Goal: Task Accomplishment & Management: Complete application form

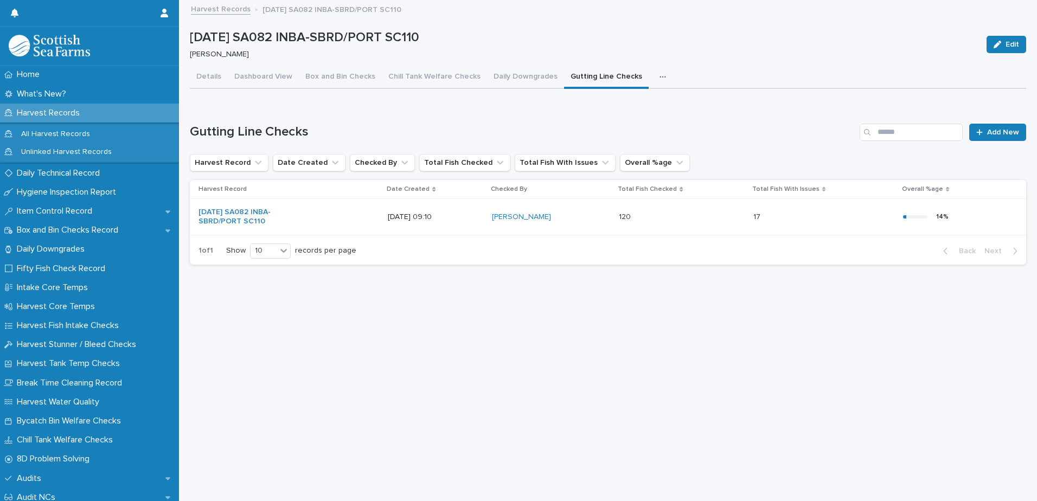
scroll to position [8, 0]
click at [33, 174] on p "Daily Technical Record" at bounding box center [60, 173] width 96 height 10
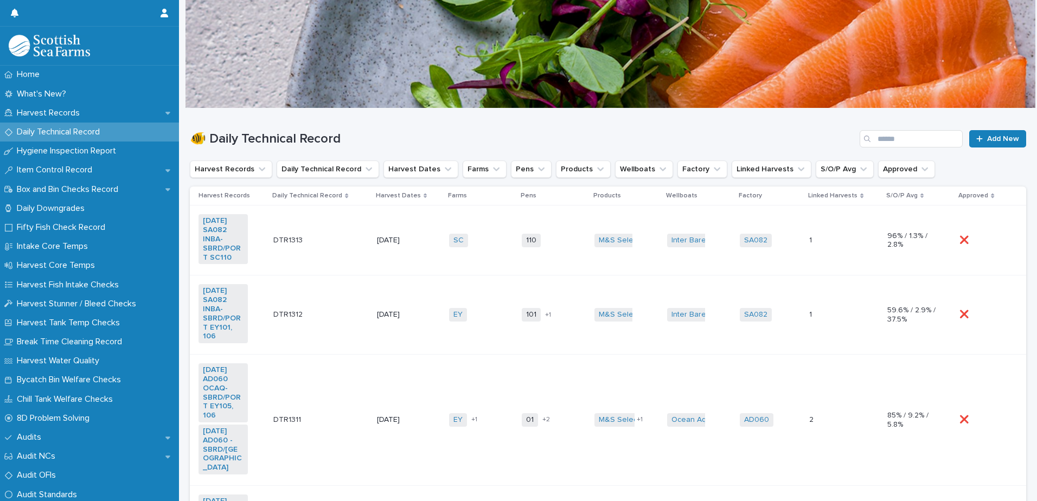
click at [469, 264] on td "SC + 0" at bounding box center [481, 240] width 73 height 70
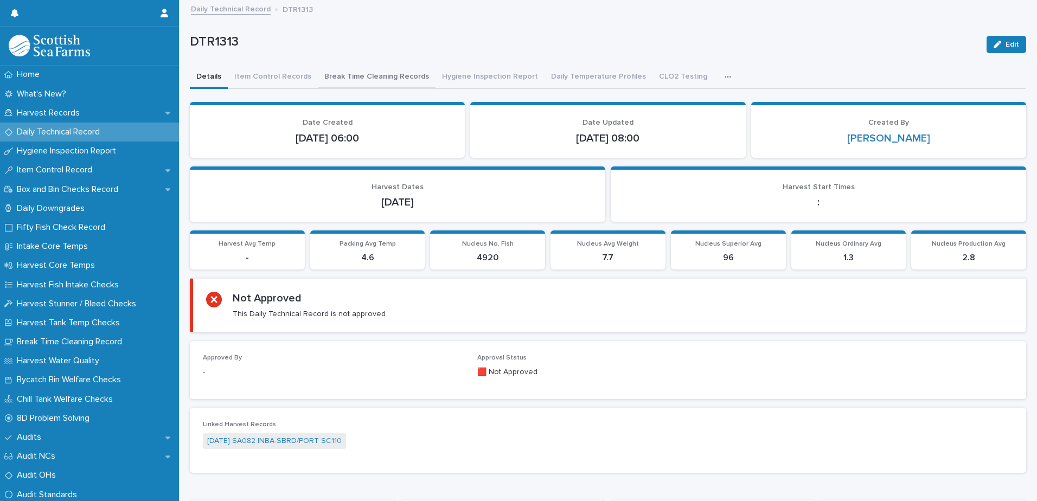
click at [349, 85] on button "Break Time Cleaning Records" at bounding box center [377, 77] width 118 height 23
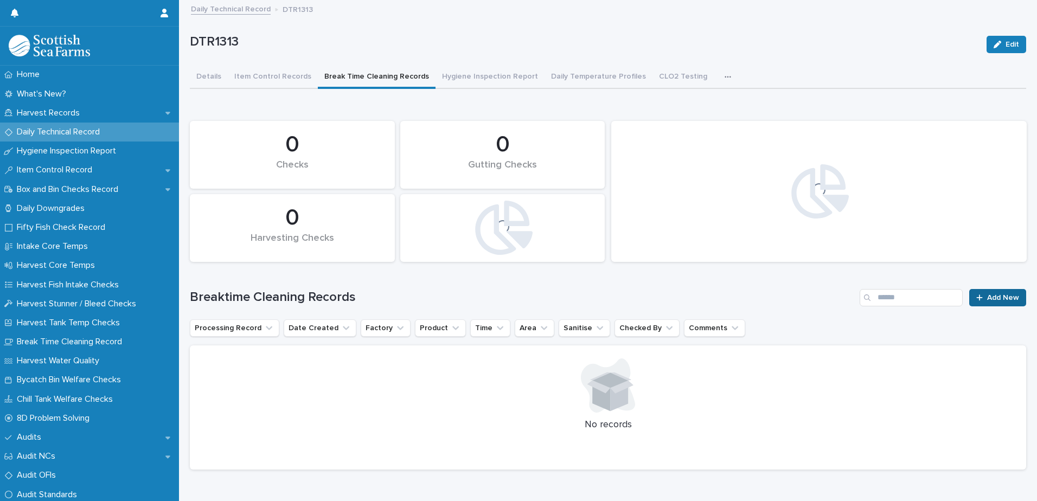
click at [987, 299] on span "Add New" at bounding box center [1003, 298] width 32 height 8
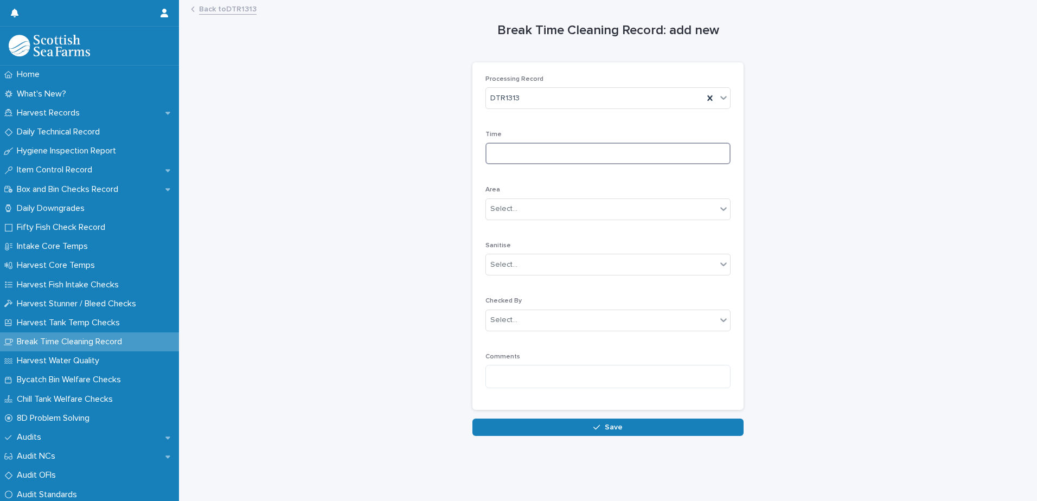
click at [536, 153] on input at bounding box center [607, 154] width 245 height 22
type input "****"
click at [523, 213] on div "Select..." at bounding box center [601, 209] width 230 height 18
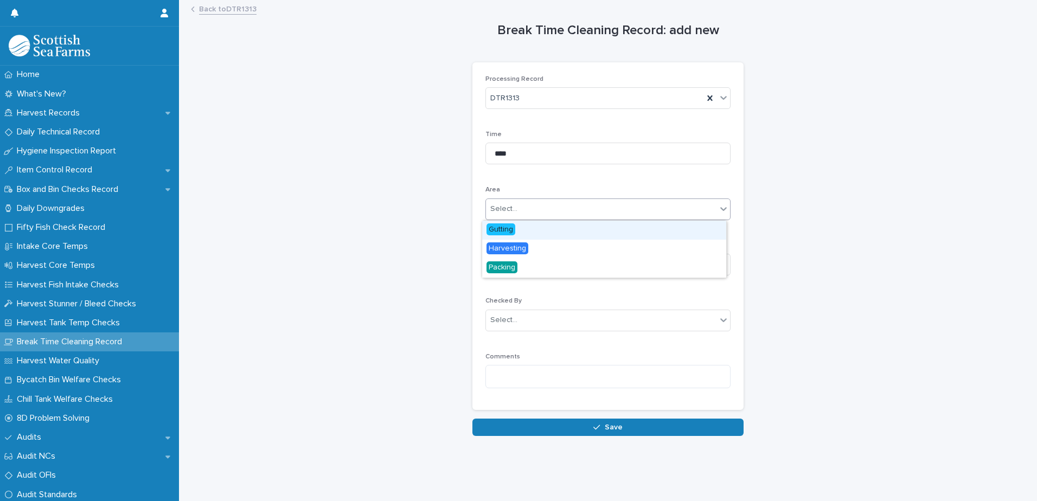
click at [502, 226] on span "Gutting" at bounding box center [500, 229] width 29 height 12
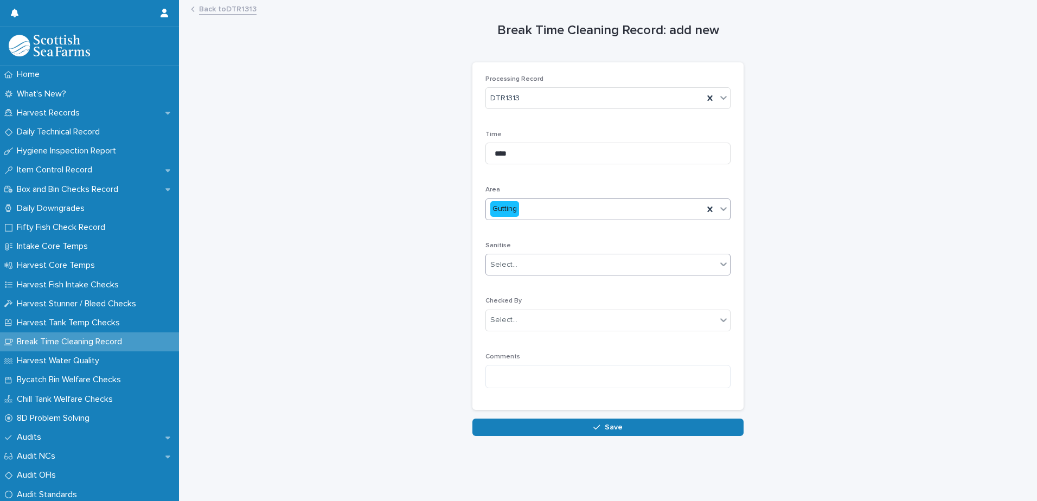
click at [505, 261] on div "Select..." at bounding box center [503, 264] width 27 height 11
click at [499, 286] on span "Yes" at bounding box center [494, 285] width 17 height 12
click at [495, 322] on div "Select..." at bounding box center [503, 319] width 27 height 11
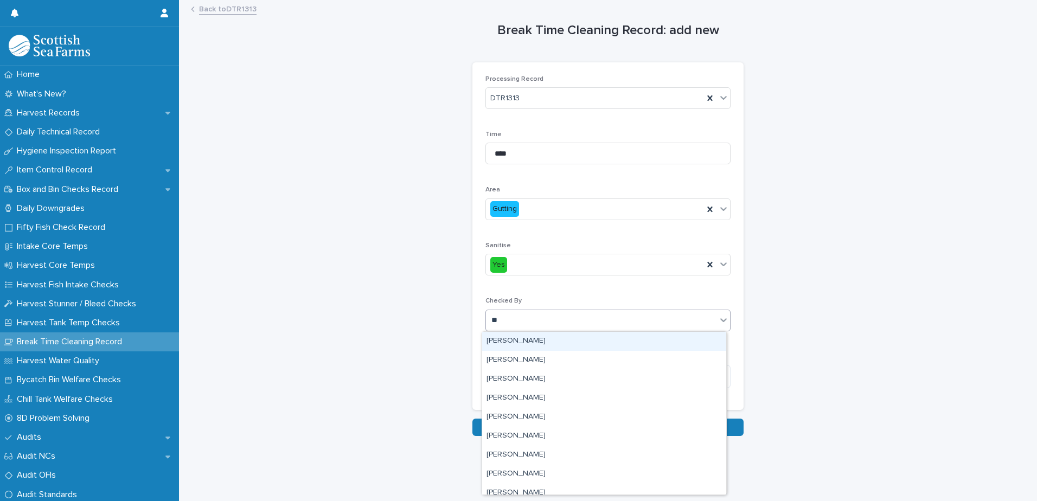
type input "***"
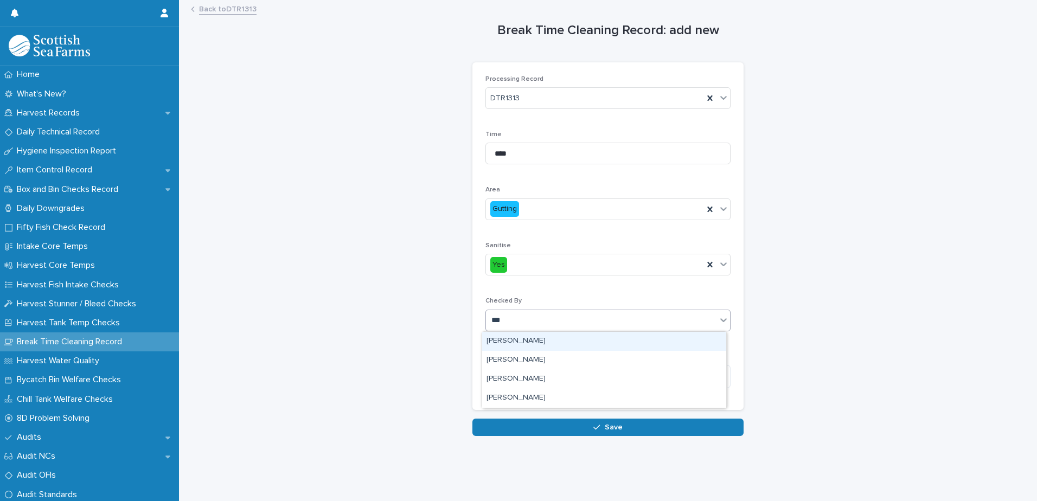
click at [496, 337] on div "[PERSON_NAME]" at bounding box center [604, 341] width 244 height 19
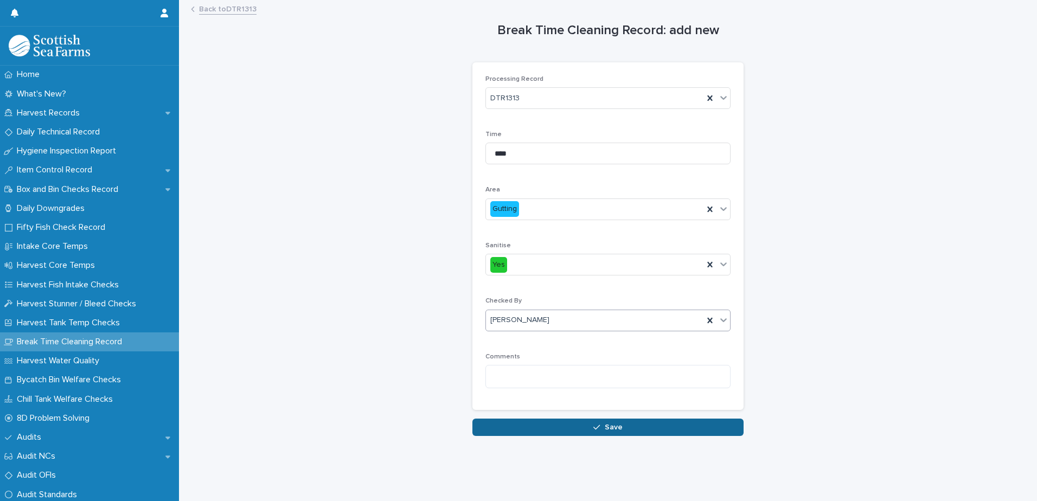
click at [498, 429] on button "Save" at bounding box center [607, 427] width 271 height 17
